Goal: Transaction & Acquisition: Download file/media

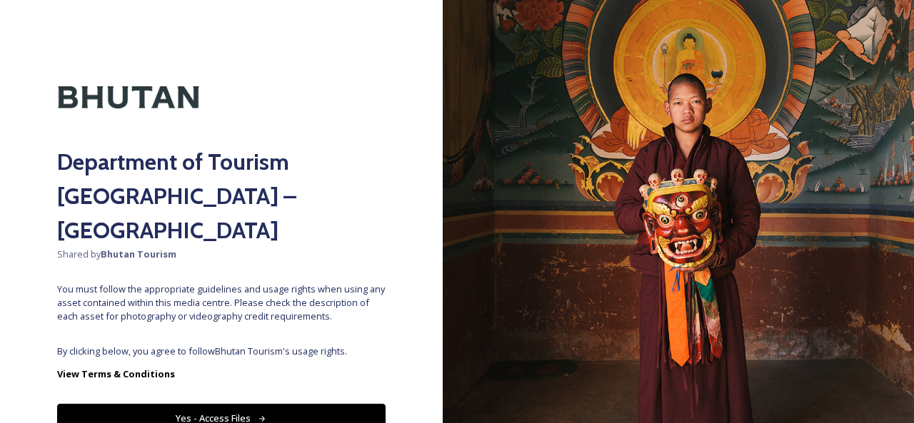
click at [224, 404] on button "Yes - Access Files" at bounding box center [221, 418] width 328 height 29
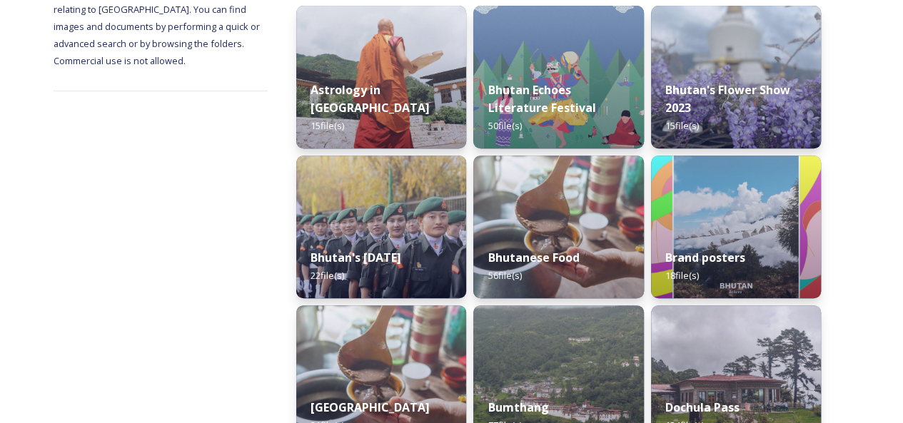
scroll to position [143, 0]
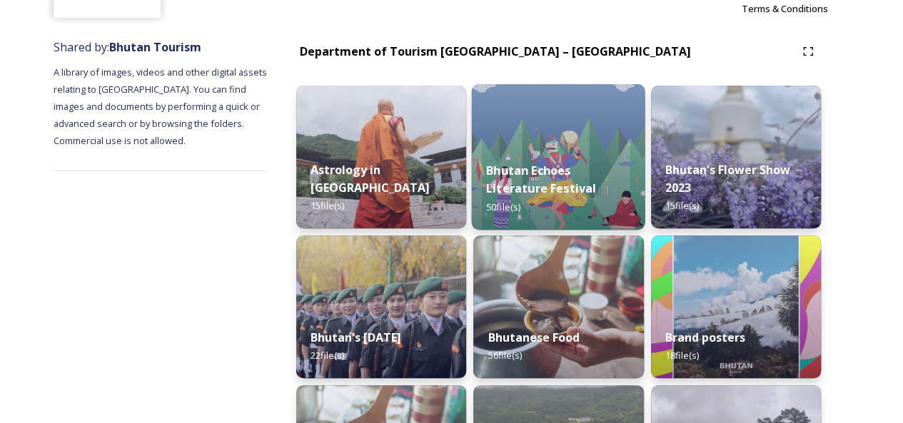
click at [570, 141] on img at bounding box center [558, 157] width 173 height 146
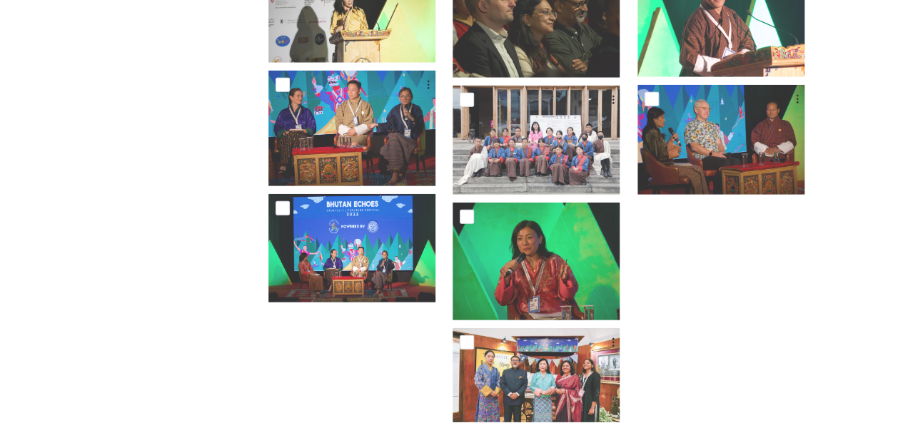
scroll to position [1990, 0]
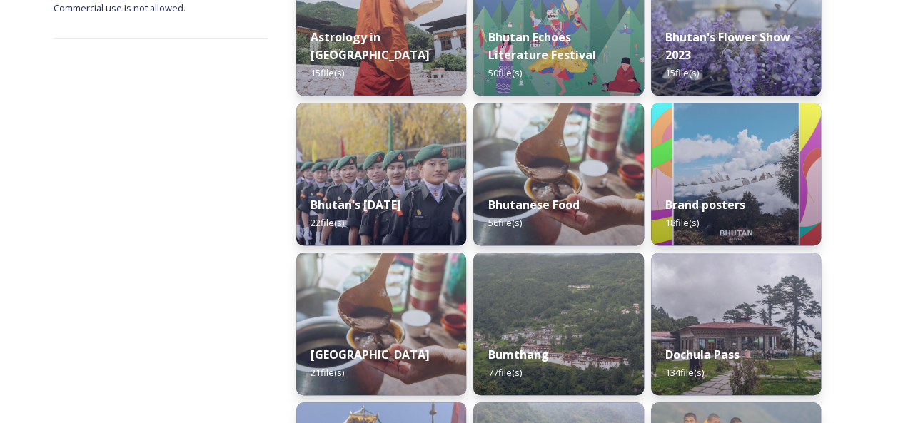
scroll to position [286, 0]
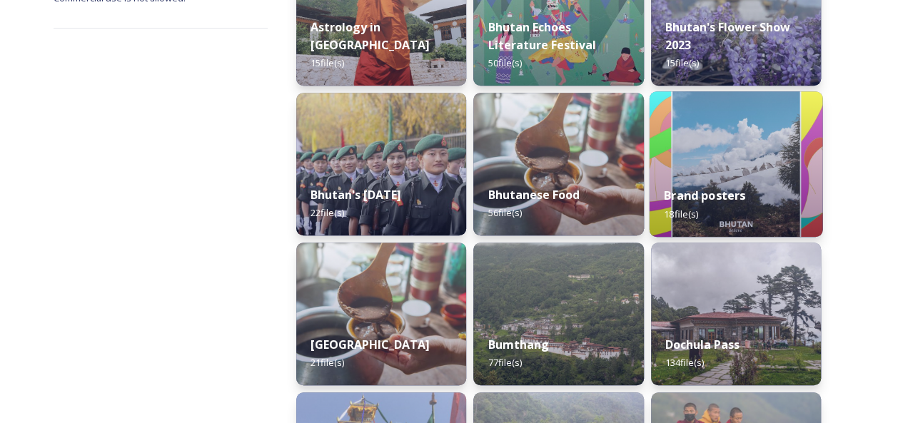
click at [732, 148] on img at bounding box center [735, 164] width 173 height 146
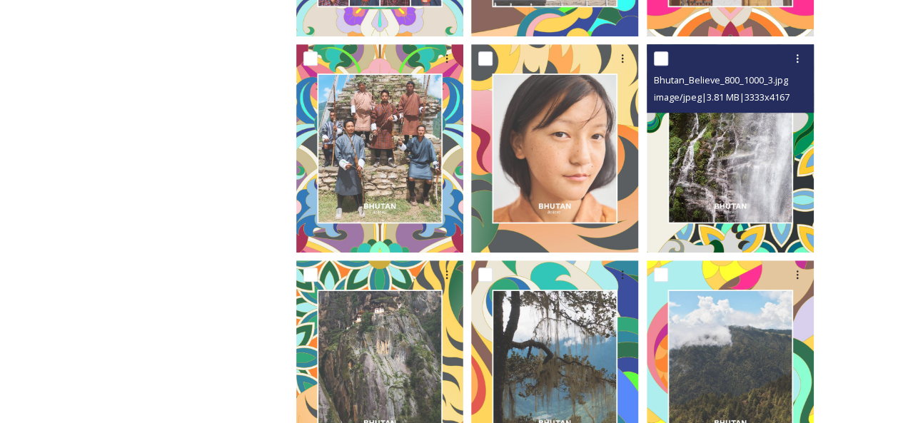
scroll to position [357, 0]
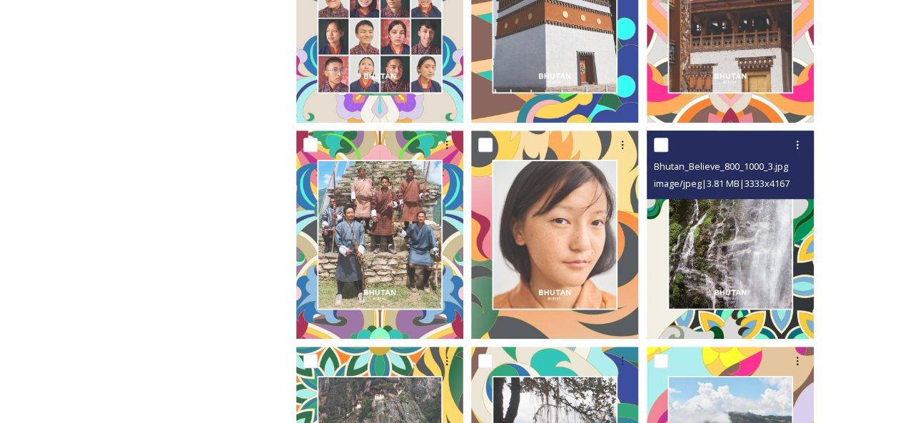
click at [668, 144] on div at bounding box center [732, 145] width 156 height 26
click at [664, 146] on input "checkbox" at bounding box center [661, 145] width 14 height 14
checkbox input "true"
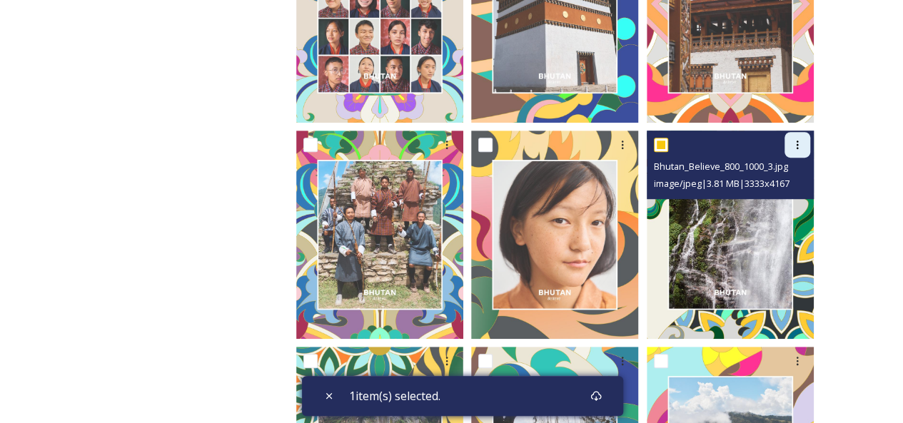
click at [793, 145] on icon at bounding box center [797, 144] width 11 height 11
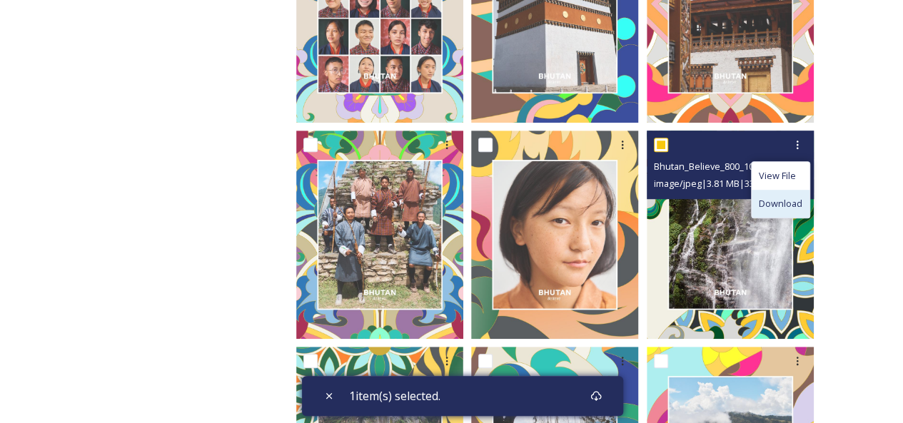
click at [780, 206] on span "Download" at bounding box center [781, 204] width 44 height 14
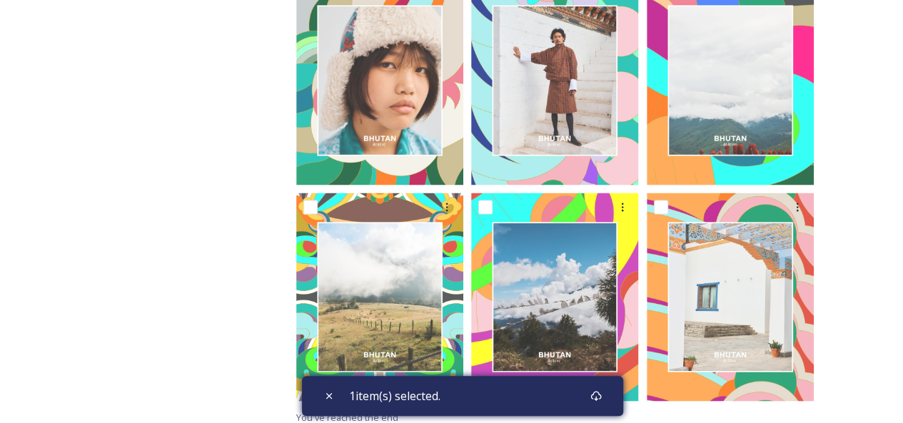
scroll to position [1171, 0]
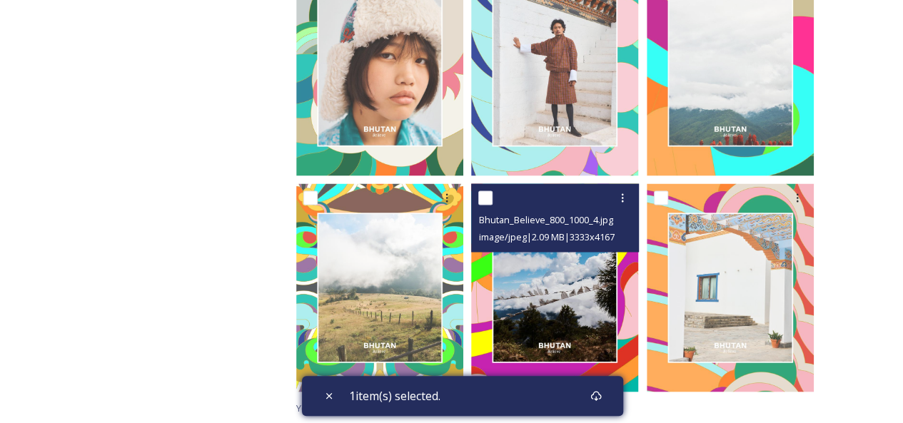
click at [490, 202] on input "checkbox" at bounding box center [485, 198] width 14 height 14
checkbox input "true"
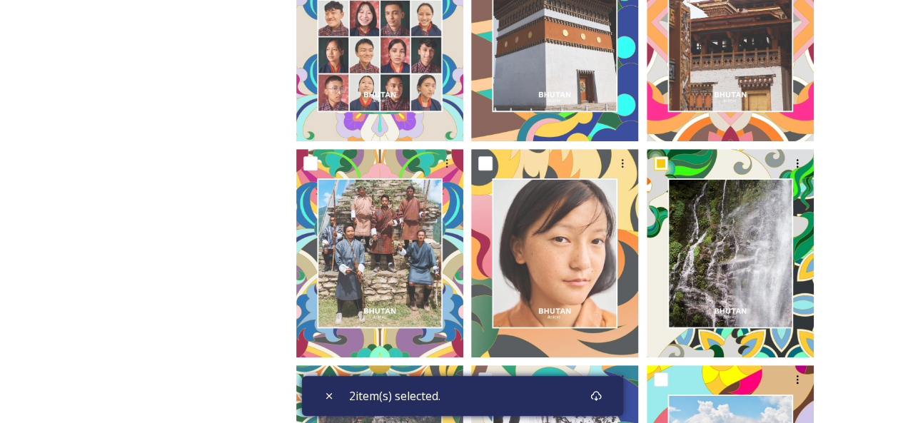
scroll to position [428, 0]
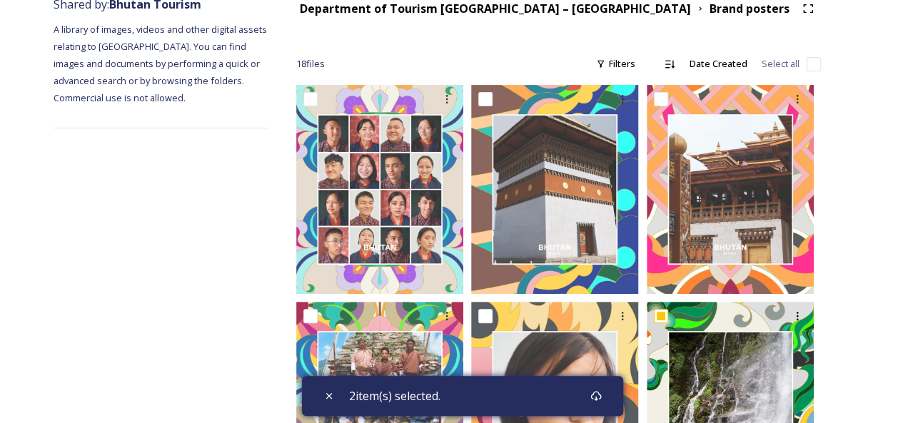
scroll to position [71, 0]
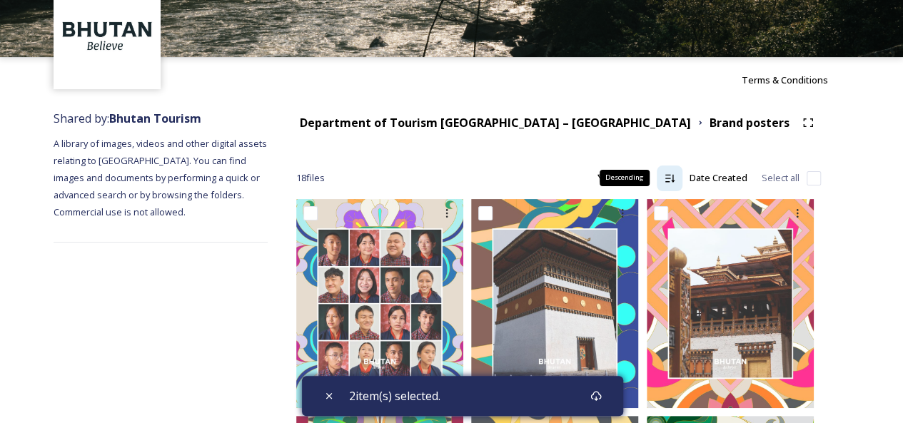
click at [674, 181] on icon at bounding box center [669, 178] width 9 height 8
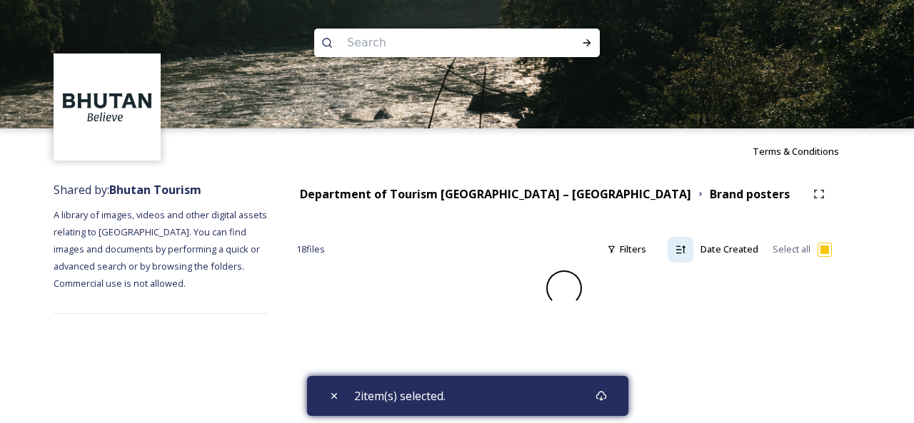
checkbox input "false"
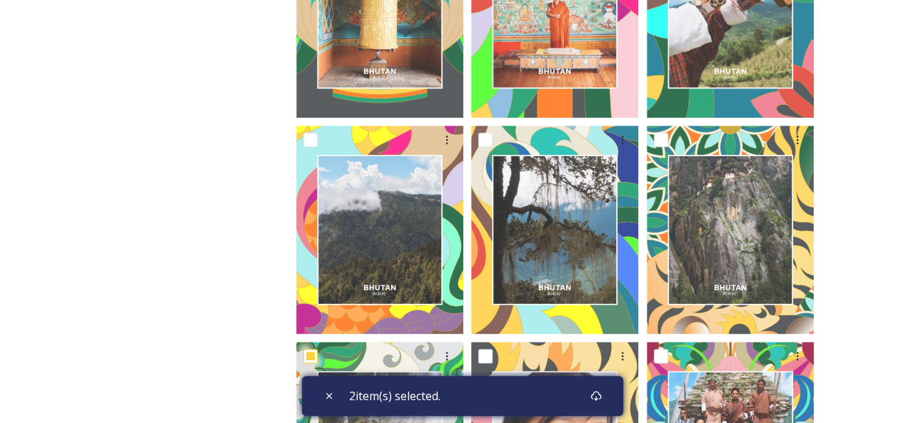
scroll to position [814, 0]
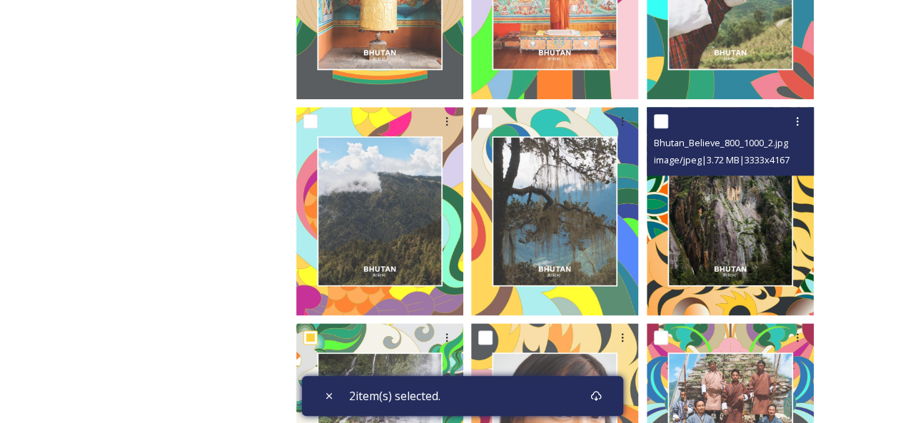
click at [656, 125] on input "checkbox" at bounding box center [661, 121] width 14 height 14
checkbox input "true"
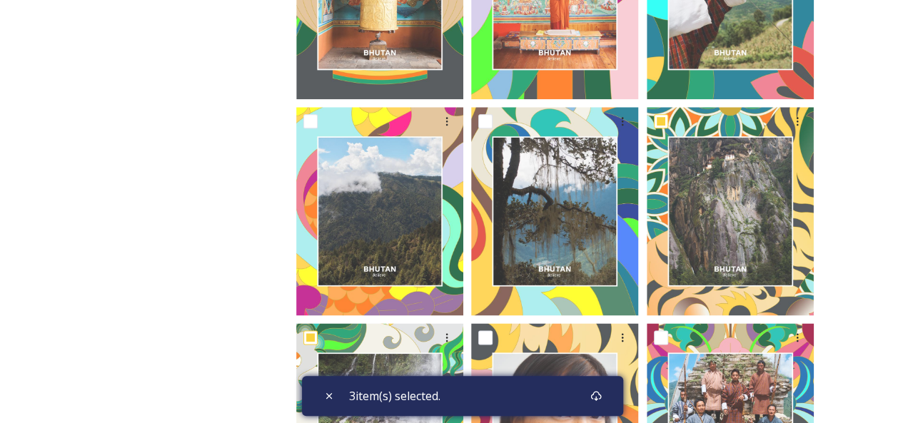
click at [862, 258] on div "Shared by: Bhutan Tourism A library of images, videos and other digital assets …" at bounding box center [451, 70] width 903 height 1420
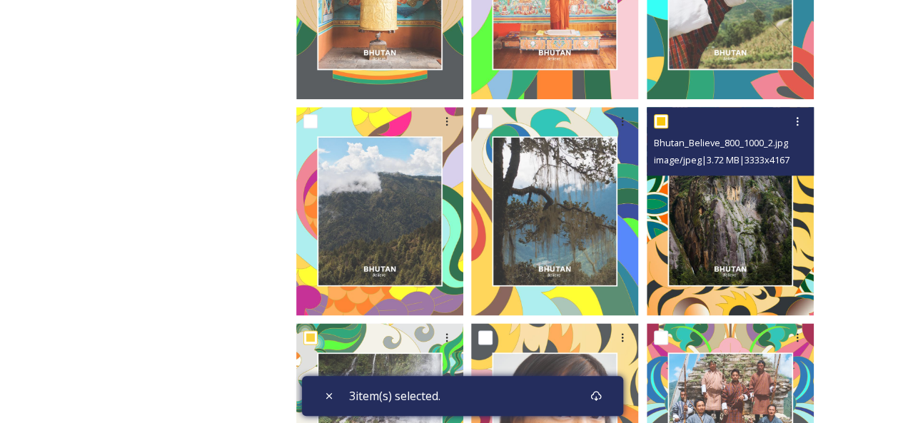
click at [720, 236] on img at bounding box center [730, 211] width 167 height 209
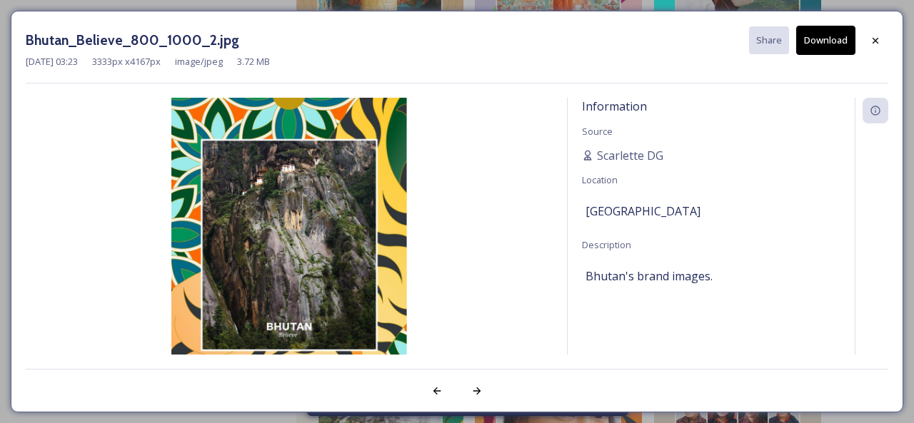
click at [836, 40] on button "Download" at bounding box center [825, 40] width 59 height 29
click at [877, 37] on icon at bounding box center [875, 40] width 11 height 11
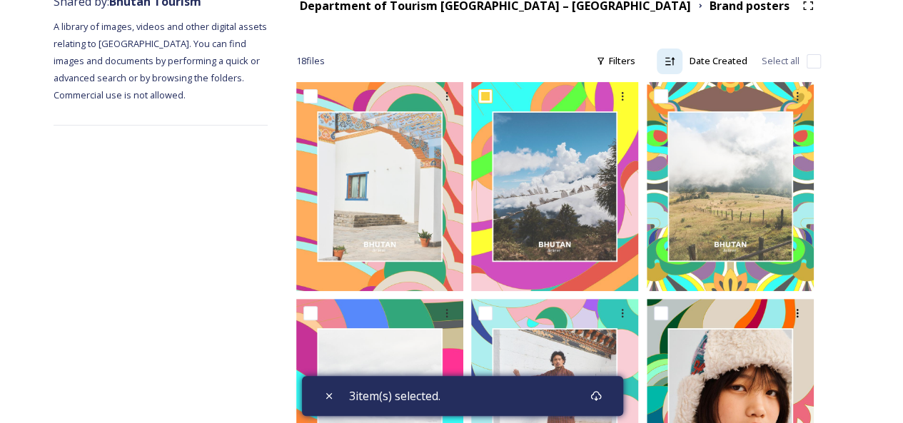
scroll to position [171, 0]
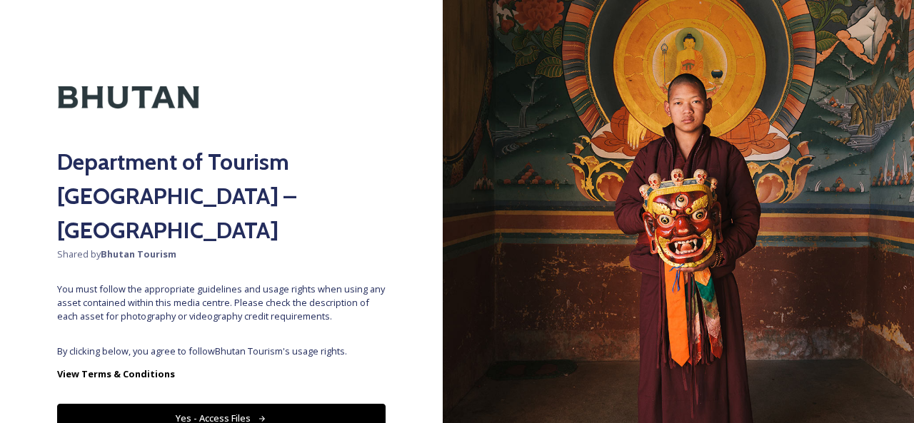
click at [219, 404] on button "Yes - Access Files" at bounding box center [221, 418] width 328 height 29
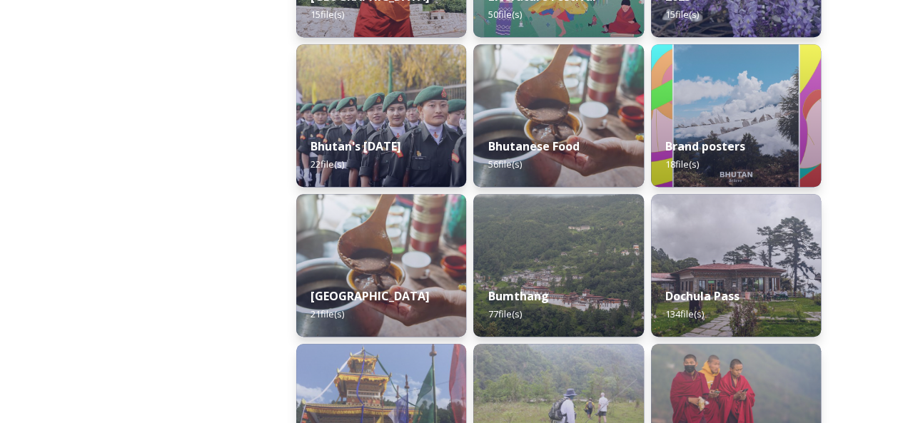
scroll to position [357, 0]
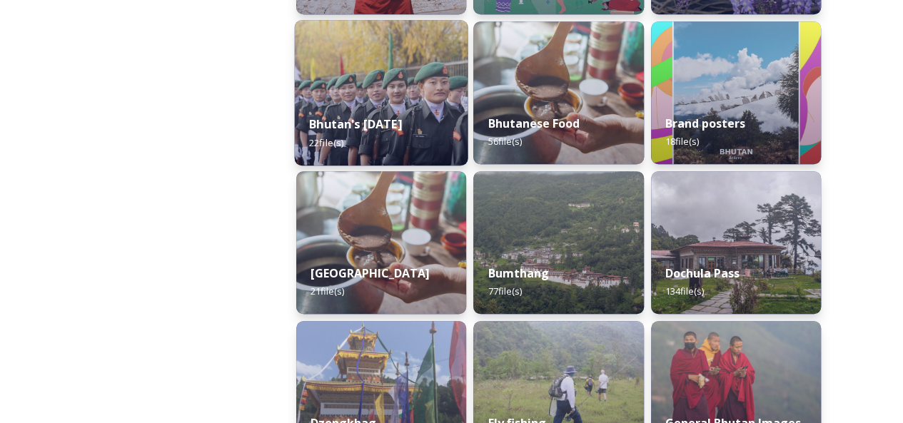
click at [407, 128] on div "Bhutan's [DATE] 22 file(s)" at bounding box center [381, 133] width 173 height 65
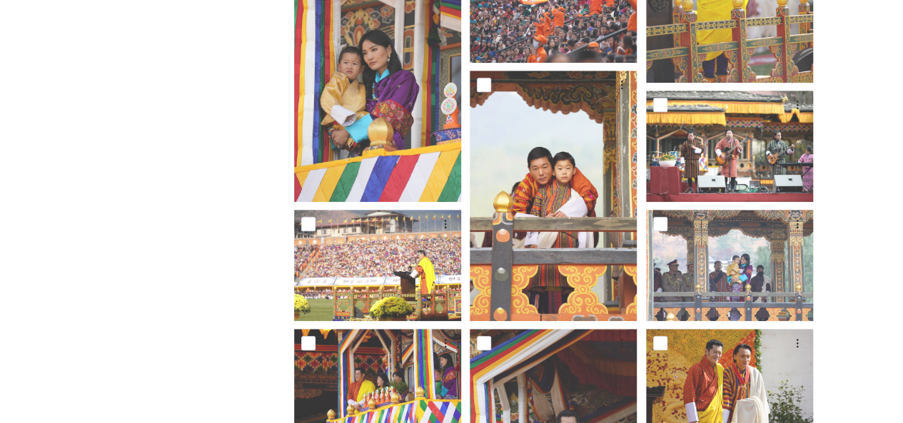
scroll to position [163, 0]
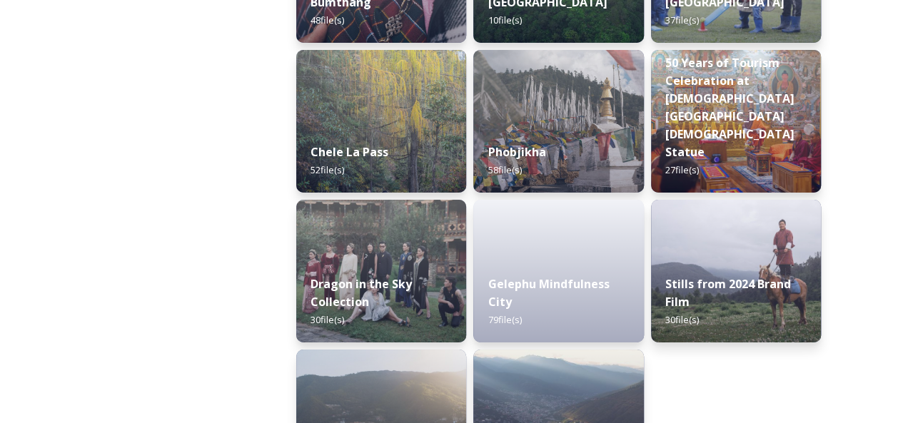
scroll to position [2510, 0]
